Goal: Information Seeking & Learning: Find specific fact

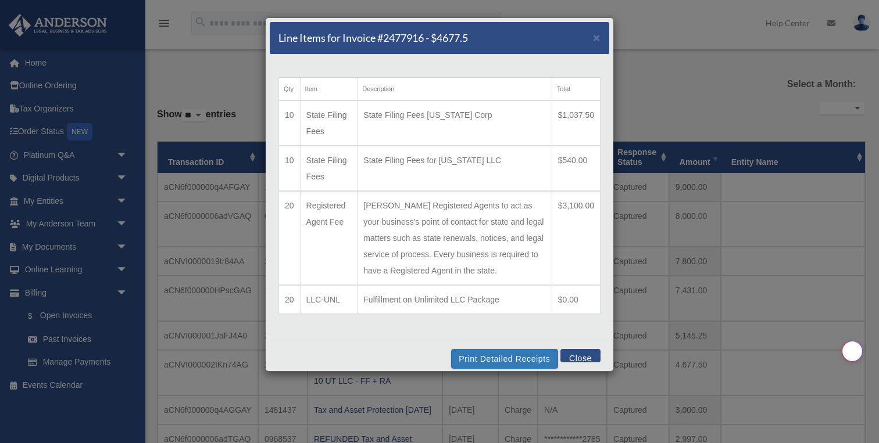
select select
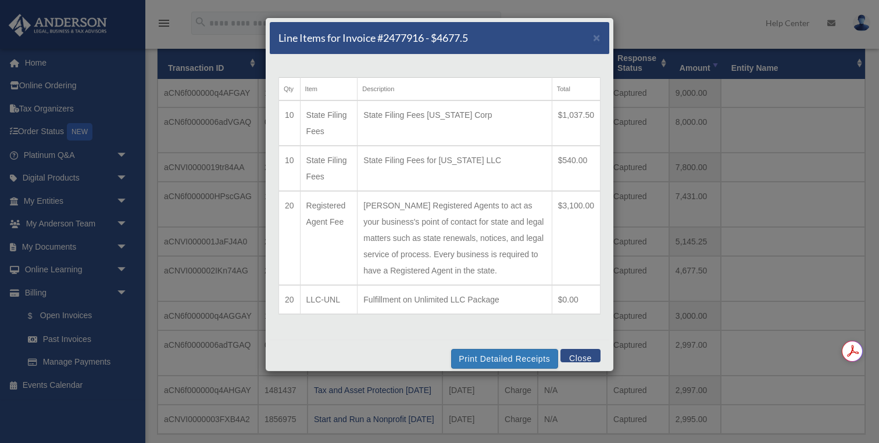
click at [579, 356] on button "Close" at bounding box center [580, 355] width 40 height 13
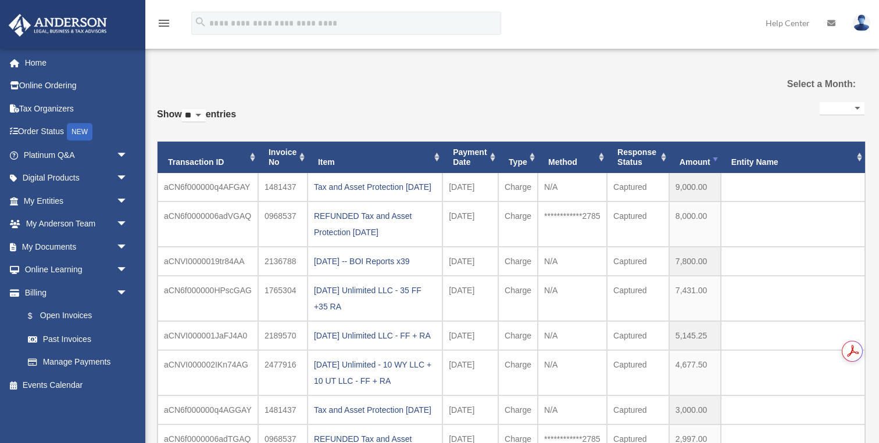
click at [206, 119] on select "** ** ** ***" at bounding box center [194, 115] width 24 height 13
select select "***"
click at [184, 109] on select "** ** ** ***" at bounding box center [194, 115] width 24 height 13
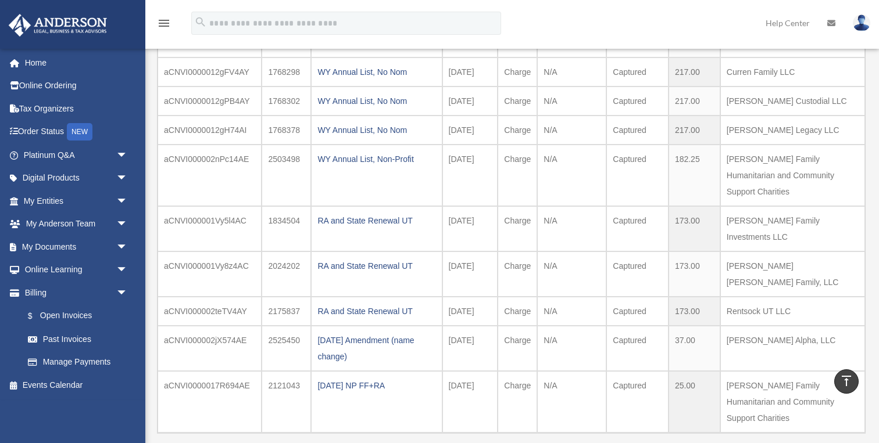
scroll to position [2929, 0]
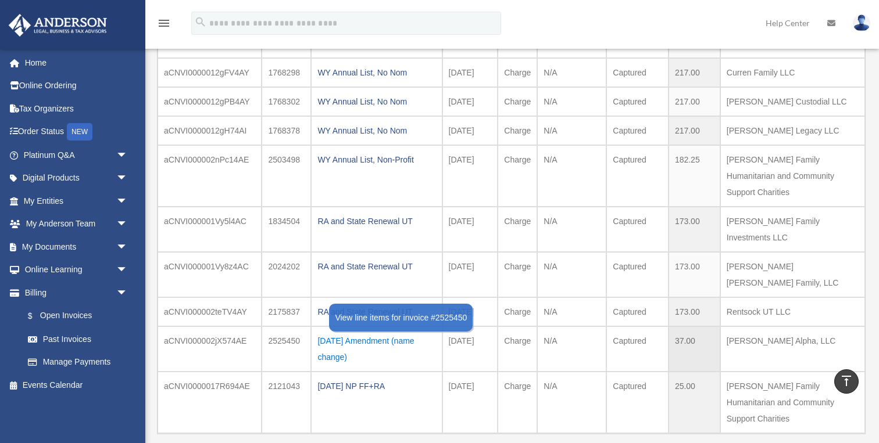
click at [345, 333] on div "[DATE] Amendment (name change)" at bounding box center [376, 349] width 118 height 33
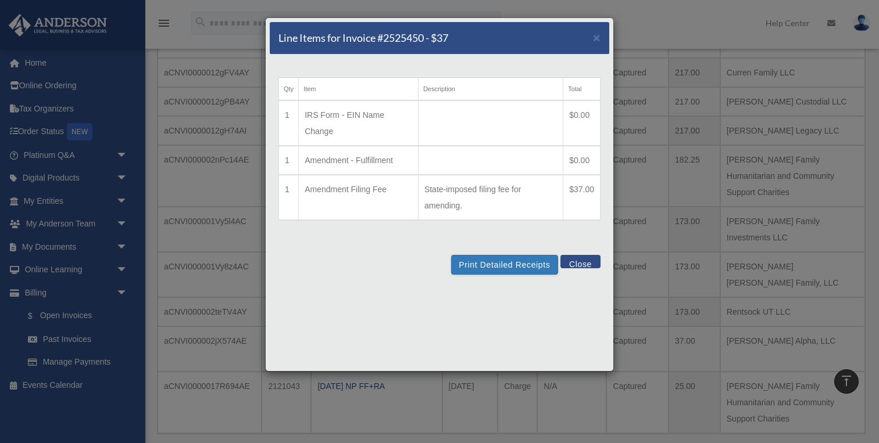
click at [584, 265] on button "Close" at bounding box center [580, 261] width 40 height 13
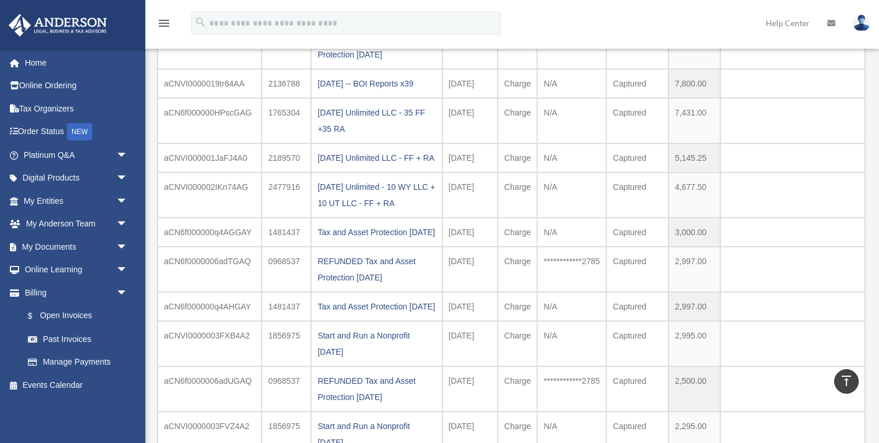
scroll to position [0, 0]
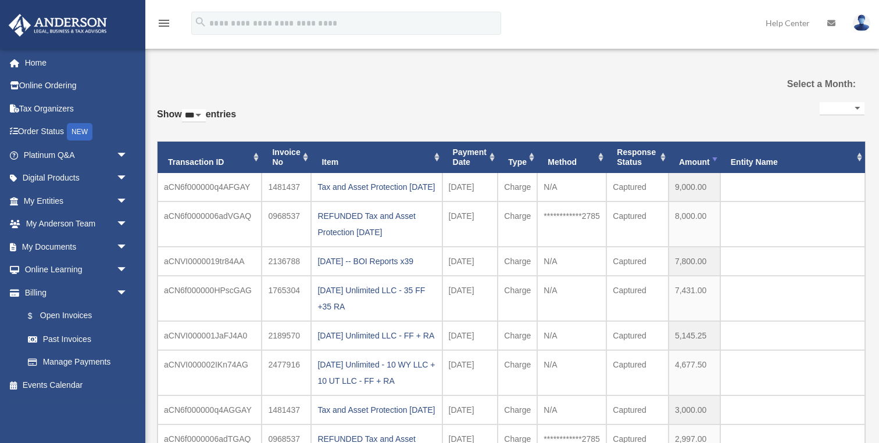
click at [472, 160] on th "Payment Date" at bounding box center [470, 157] width 56 height 31
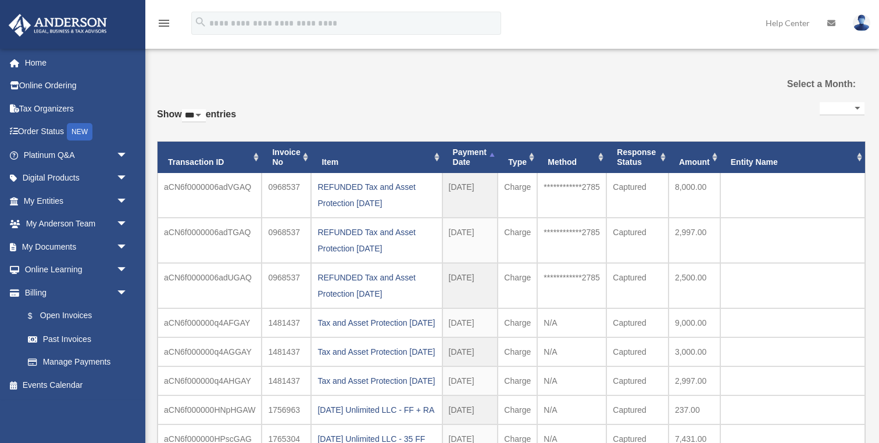
click at [477, 160] on th "Payment Date" at bounding box center [470, 157] width 56 height 31
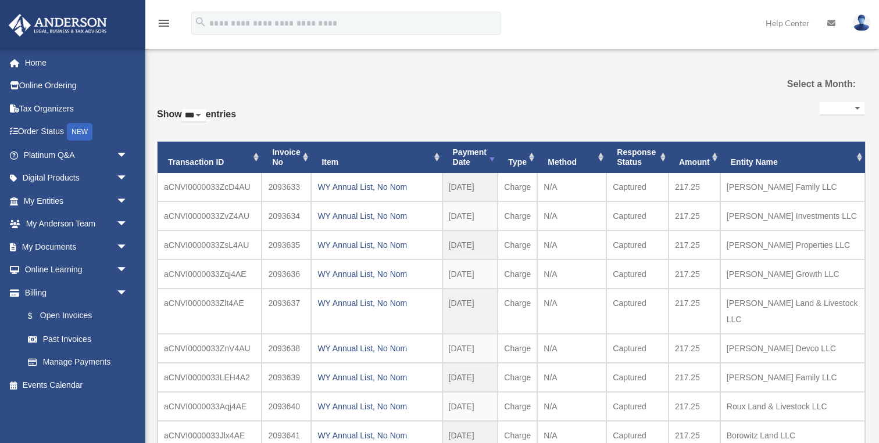
click at [468, 158] on th "Payment Date" at bounding box center [470, 157] width 56 height 31
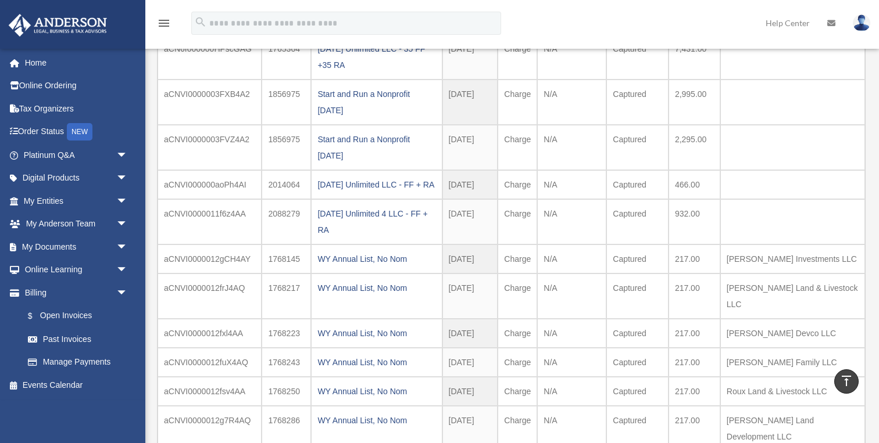
scroll to position [392, 0]
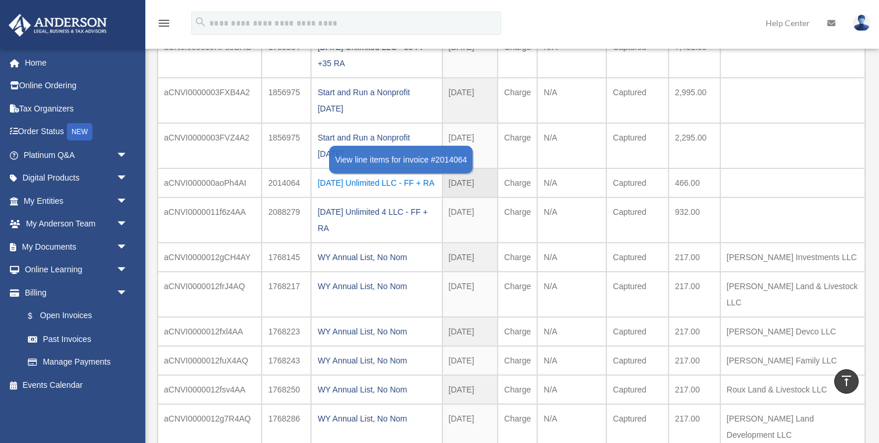
click at [372, 191] on div "[DATE] Unlimited LLC - FF + RA" at bounding box center [376, 183] width 118 height 16
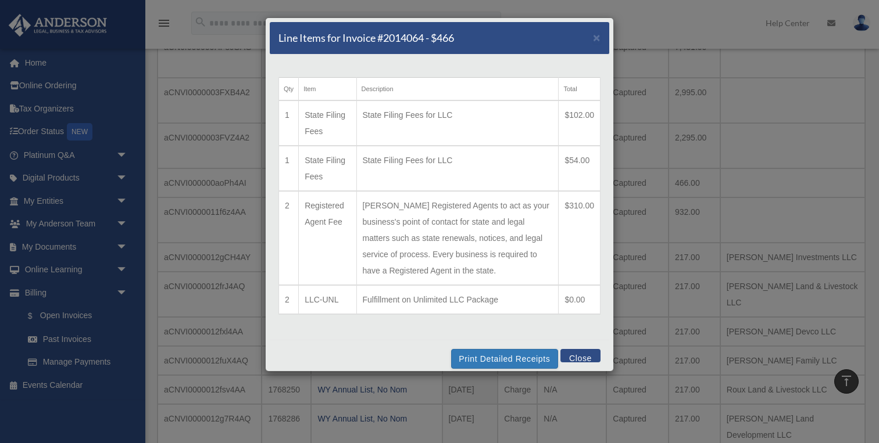
scroll to position [10, 0]
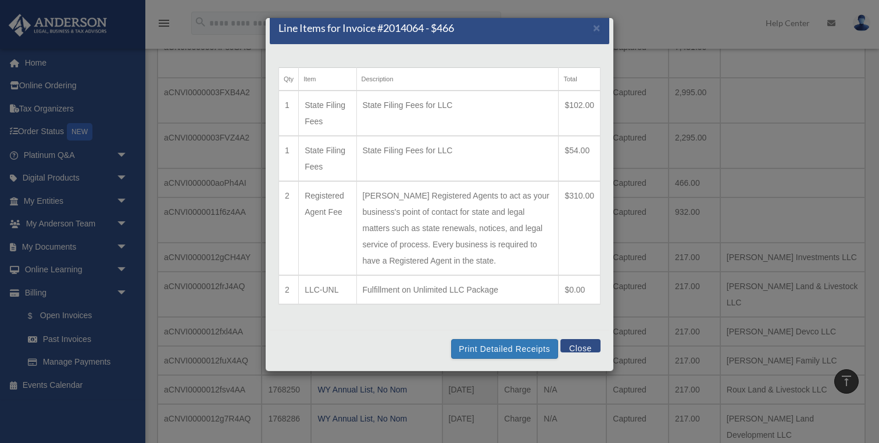
drag, startPoint x: 567, startPoint y: 195, endPoint x: 595, endPoint y: 194, distance: 27.9
click at [595, 194] on td "$310.00" at bounding box center [579, 228] width 42 height 94
copy td "310.00"
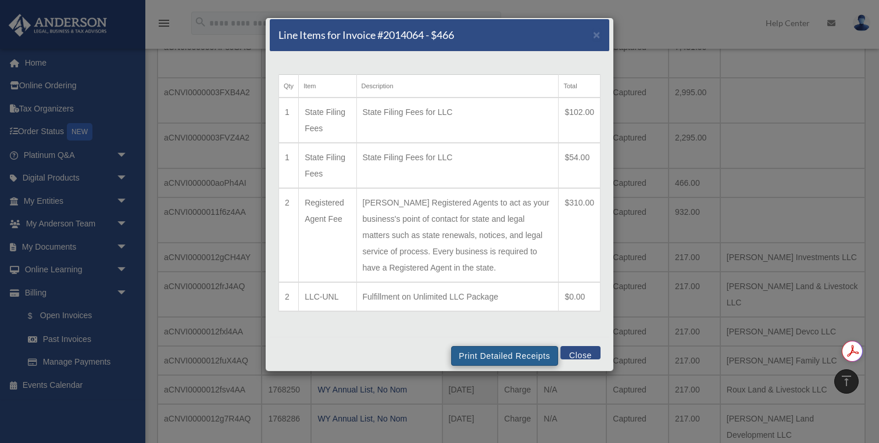
scroll to position [0, 0]
click at [488, 357] on button "Print Detailed Receipts" at bounding box center [504, 356] width 106 height 20
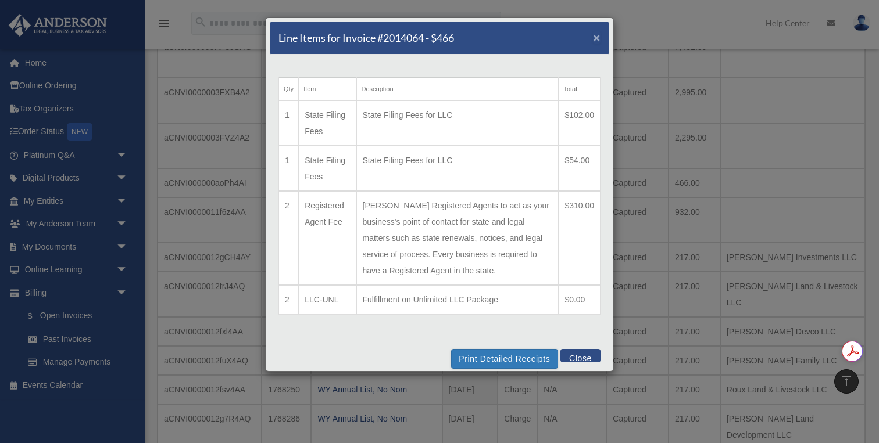
click at [597, 38] on span "×" at bounding box center [597, 37] width 8 height 13
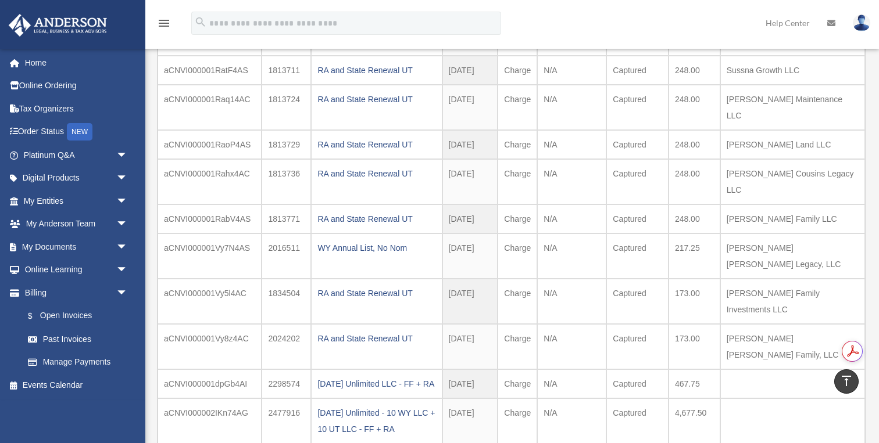
scroll to position [1784, 0]
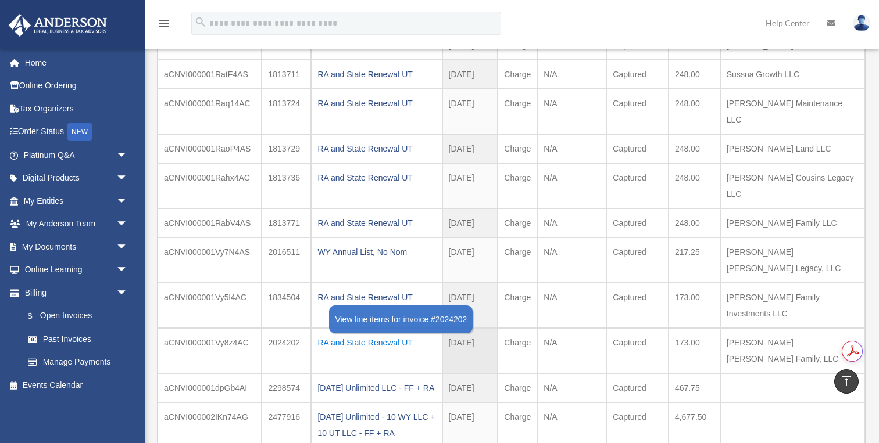
click at [376, 335] on div "RA and State Renewal UT" at bounding box center [376, 343] width 118 height 16
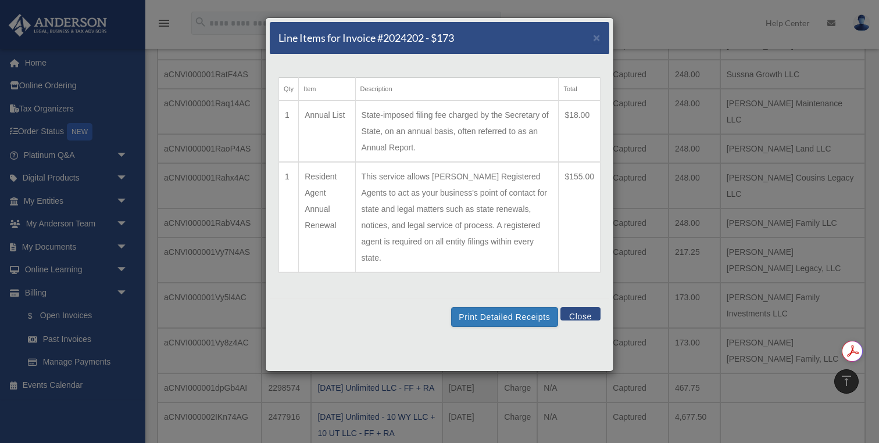
drag, startPoint x: 565, startPoint y: 176, endPoint x: 593, endPoint y: 175, distance: 27.9
click at [593, 175] on td "$155.00" at bounding box center [579, 217] width 42 height 110
copy td "$155.00"
click at [596, 38] on span "×" at bounding box center [597, 37] width 8 height 13
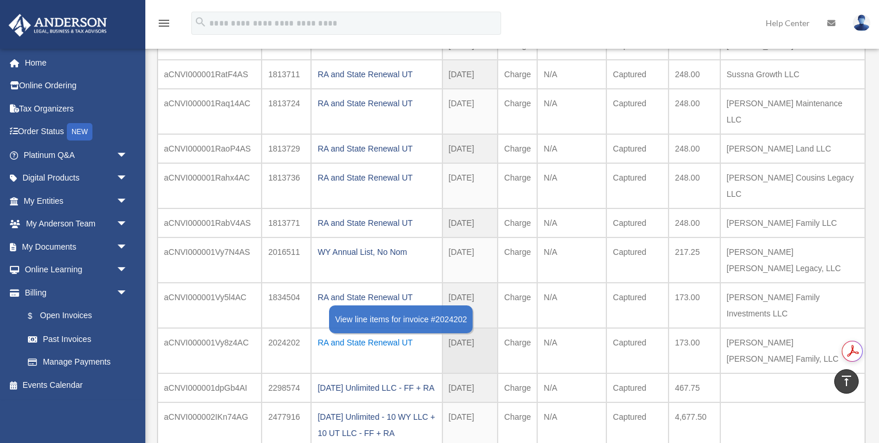
click at [380, 335] on div "RA and State Renewal UT" at bounding box center [376, 343] width 118 height 16
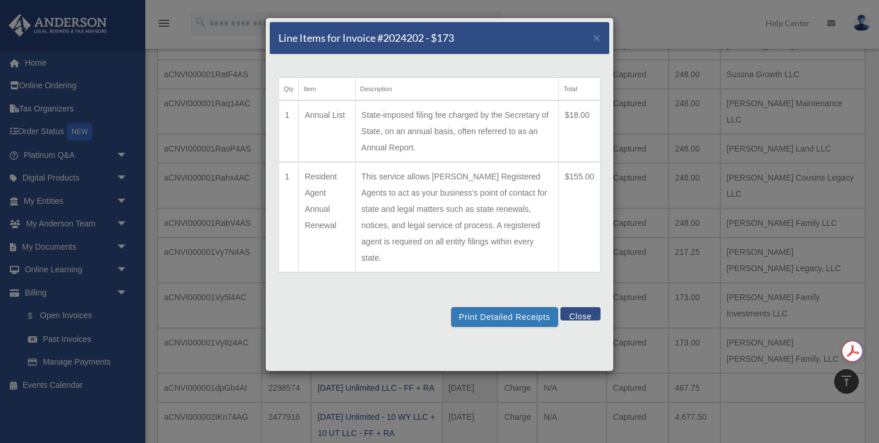
click at [583, 307] on button "Close" at bounding box center [580, 313] width 40 height 13
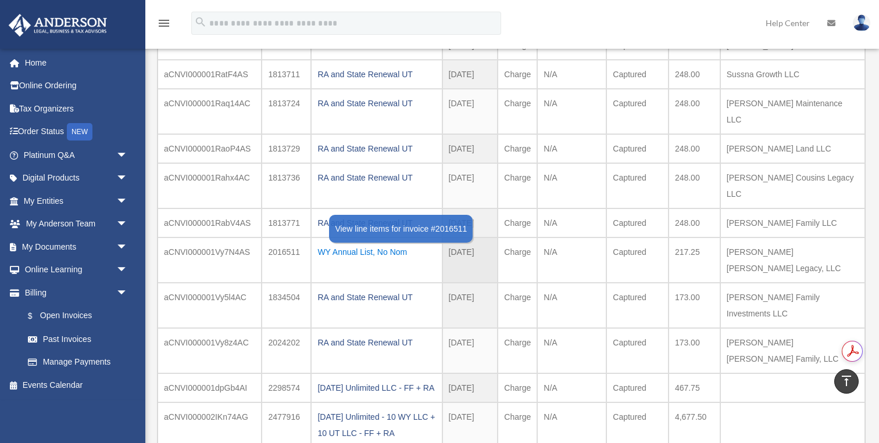
click at [385, 244] on div "WY Annual List, No Nom" at bounding box center [376, 252] width 118 height 16
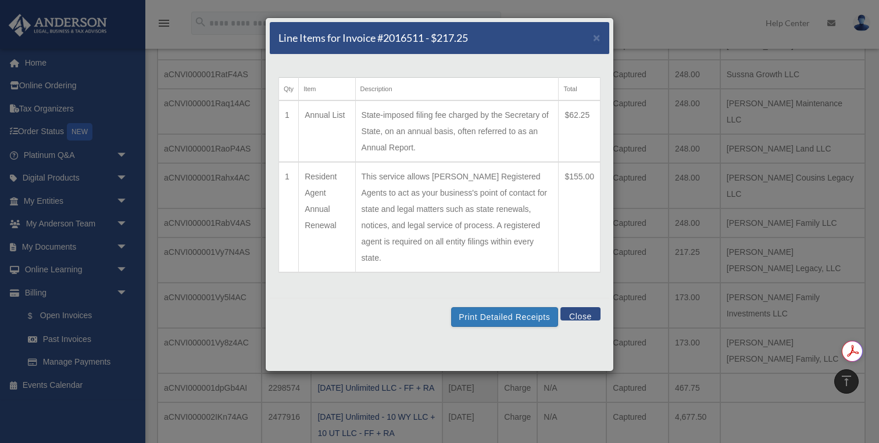
click at [582, 307] on button "Close" at bounding box center [580, 313] width 40 height 13
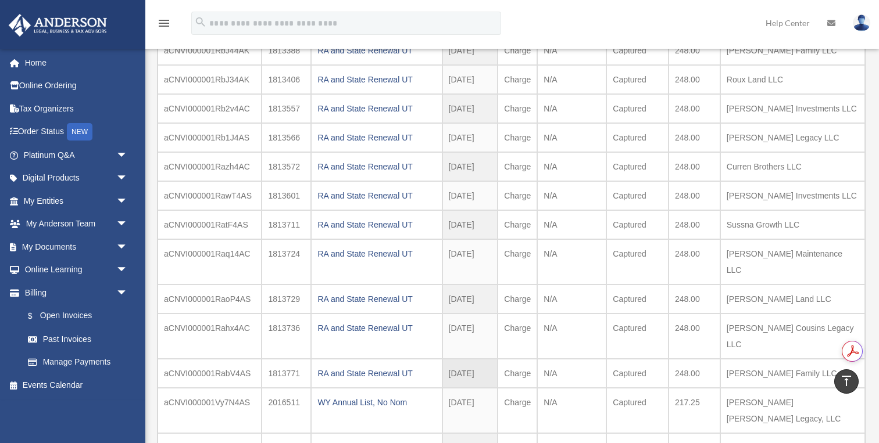
scroll to position [0, 0]
drag, startPoint x: 492, startPoint y: 342, endPoint x: 449, endPoint y: 70, distance: 276.0
click at [449, 68] on tbody at bounding box center [510, 135] width 707 height 3190
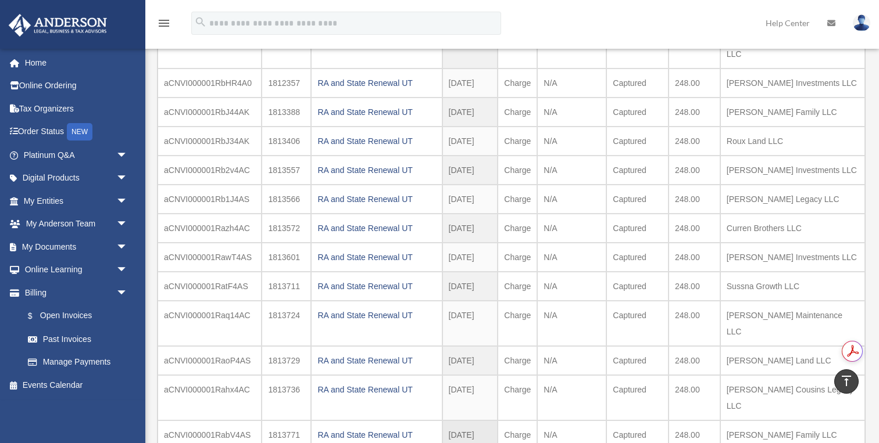
click at [672, 421] on td "248.00" at bounding box center [694, 435] width 52 height 29
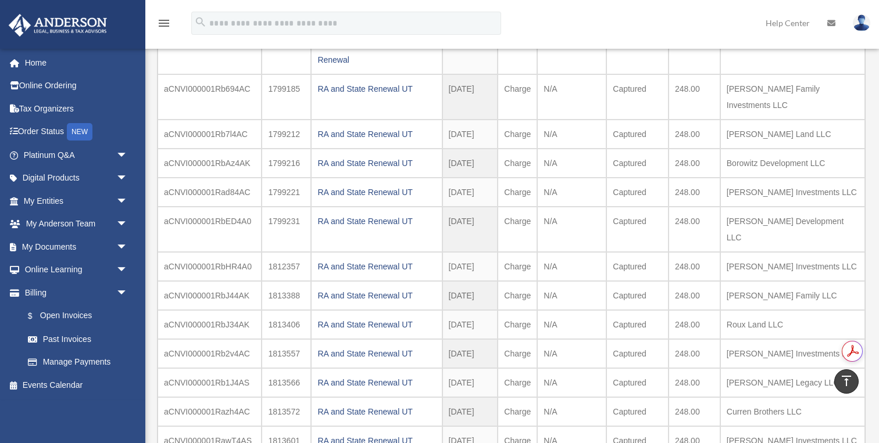
scroll to position [1395, 0]
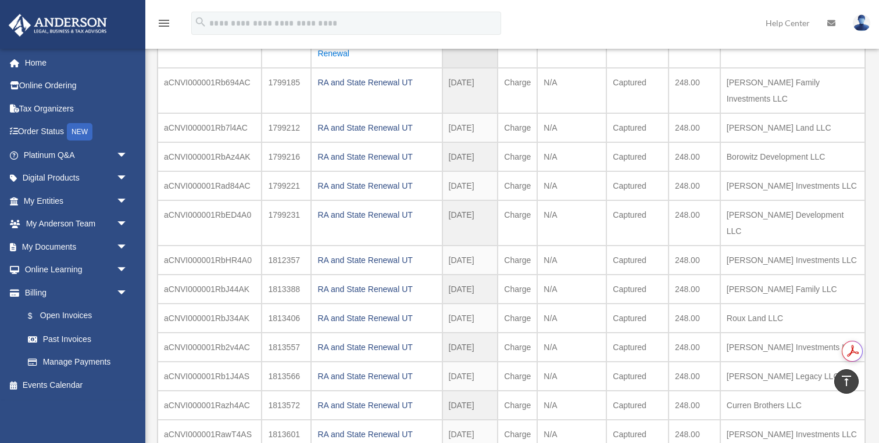
click at [329, 62] on div "Company Assistance Program Renewal" at bounding box center [376, 45] width 118 height 33
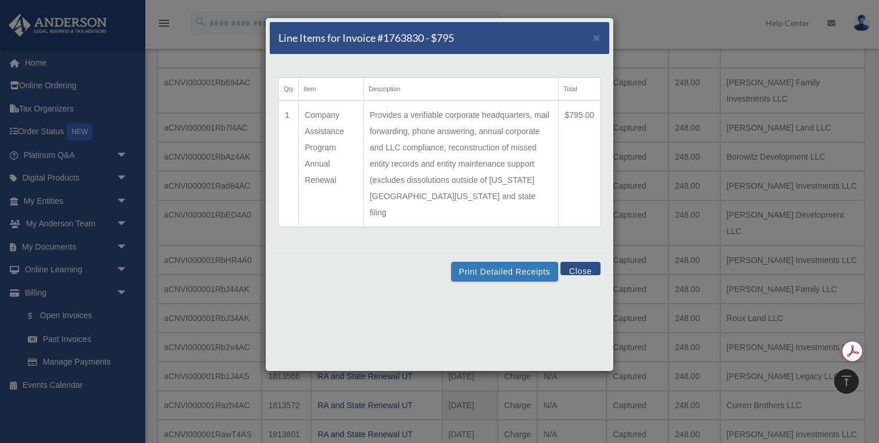
drag, startPoint x: 565, startPoint y: 114, endPoint x: 593, endPoint y: 114, distance: 28.5
click at [593, 114] on td "$795.00" at bounding box center [579, 164] width 42 height 127
copy td "$795.00"
click at [578, 262] on button "Close" at bounding box center [580, 268] width 40 height 13
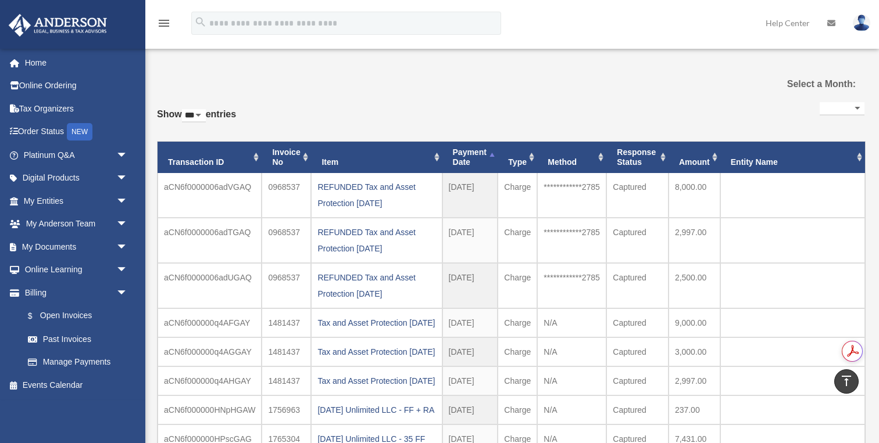
scroll to position [3, 0]
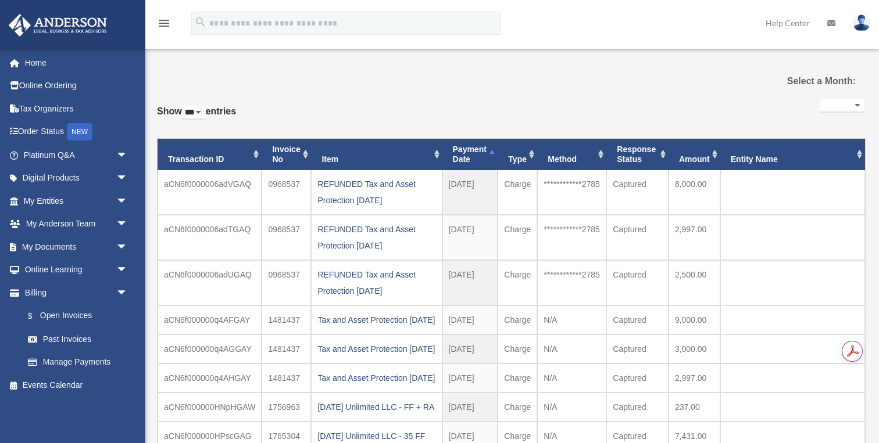
click at [711, 159] on th "Amount" at bounding box center [694, 154] width 52 height 31
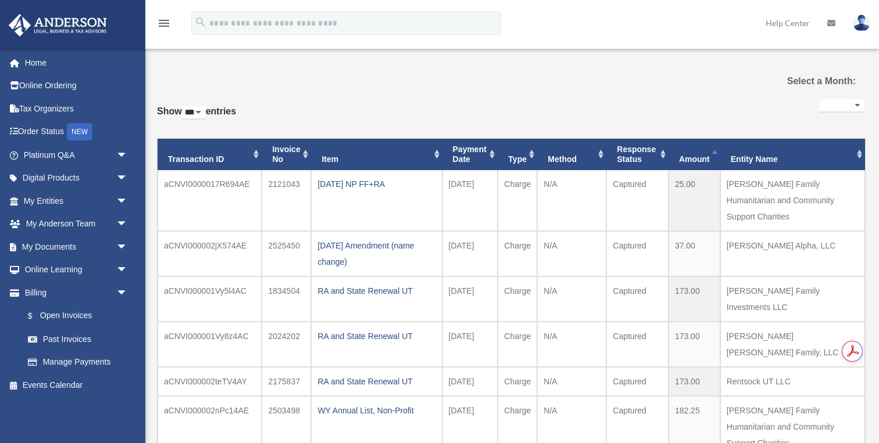
click at [699, 155] on th "Amount" at bounding box center [694, 154] width 52 height 31
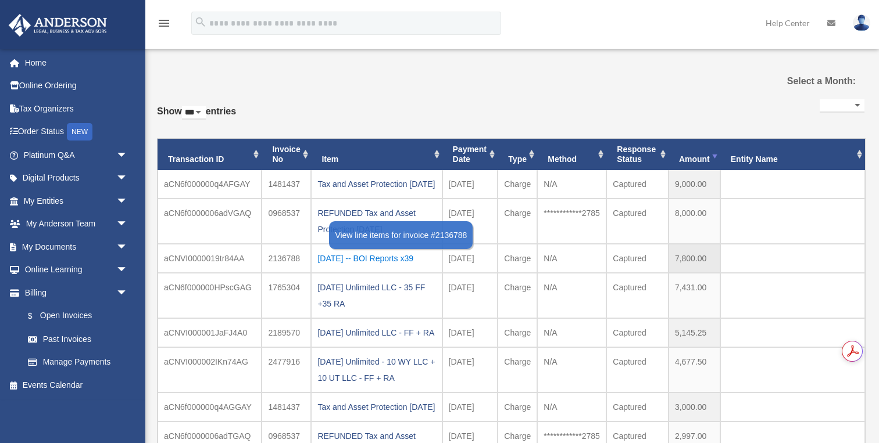
click at [359, 267] on div "[DATE] -- BOI Reports x39" at bounding box center [376, 258] width 118 height 16
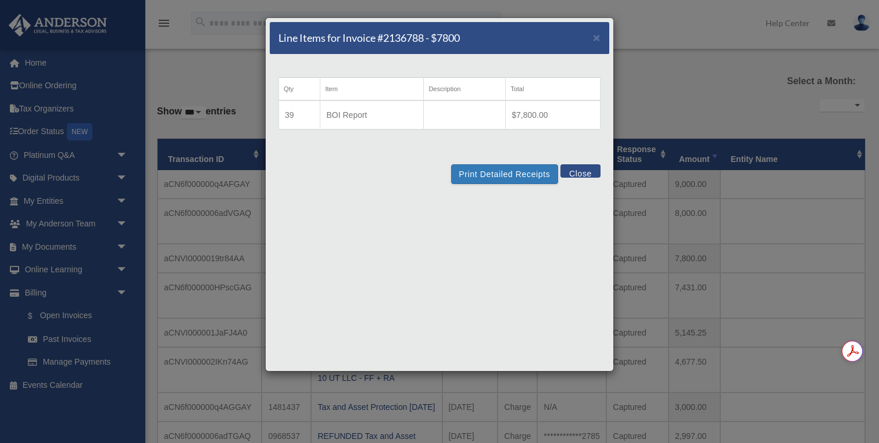
click at [590, 170] on button "Close" at bounding box center [580, 170] width 40 height 13
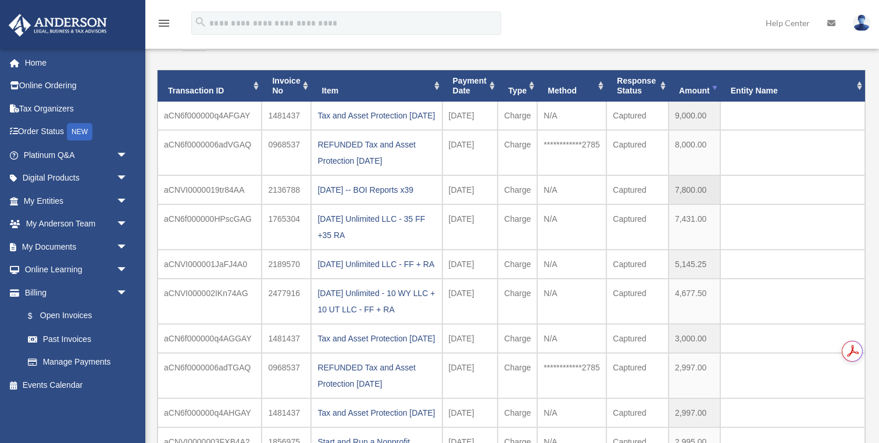
scroll to position [84, 0]
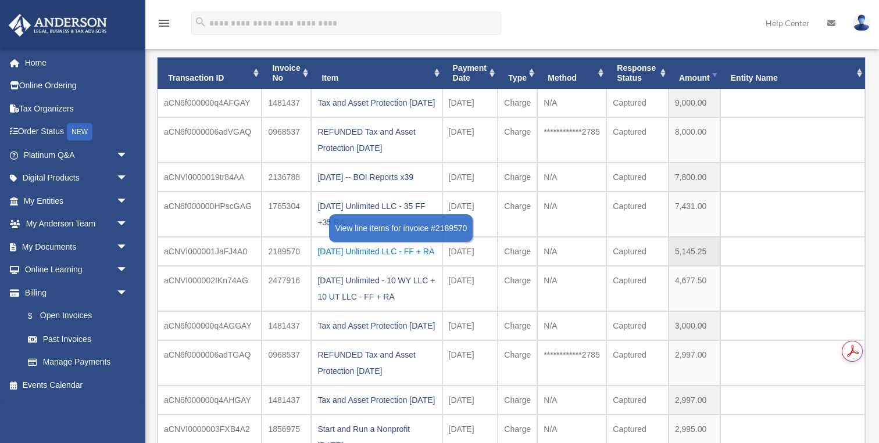
click at [377, 260] on div "[DATE] Unlimited LLC - FF + RA" at bounding box center [376, 251] width 118 height 16
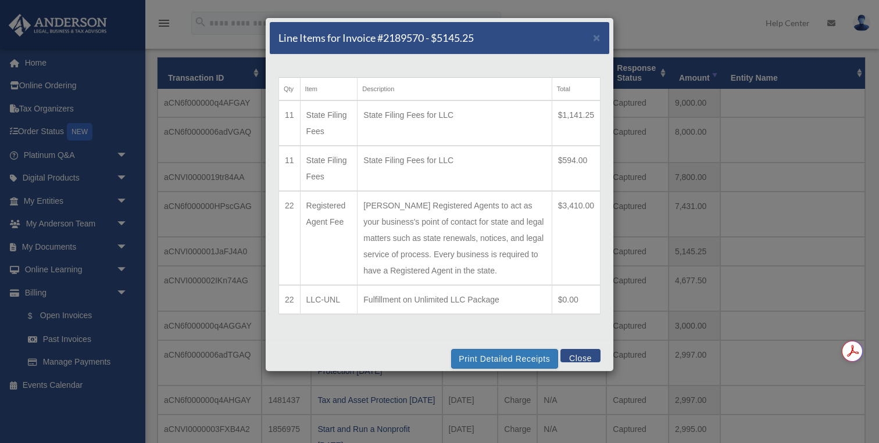
drag, startPoint x: 558, startPoint y: 206, endPoint x: 594, endPoint y: 205, distance: 36.0
click at [594, 205] on td "$3,410.00" at bounding box center [575, 238] width 48 height 94
copy td "$3,410.00"
click at [583, 353] on button "Close" at bounding box center [580, 355] width 40 height 13
